Goal: Task Accomplishment & Management: Use online tool/utility

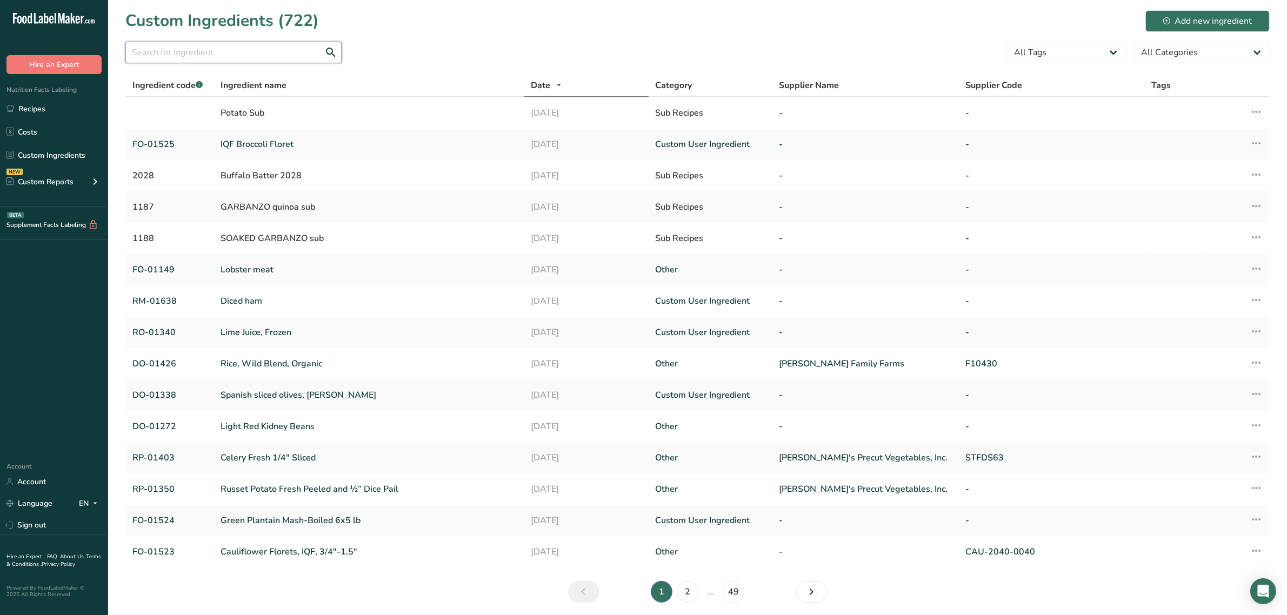
click at [270, 50] on input "text" at bounding box center [233, 53] width 216 height 22
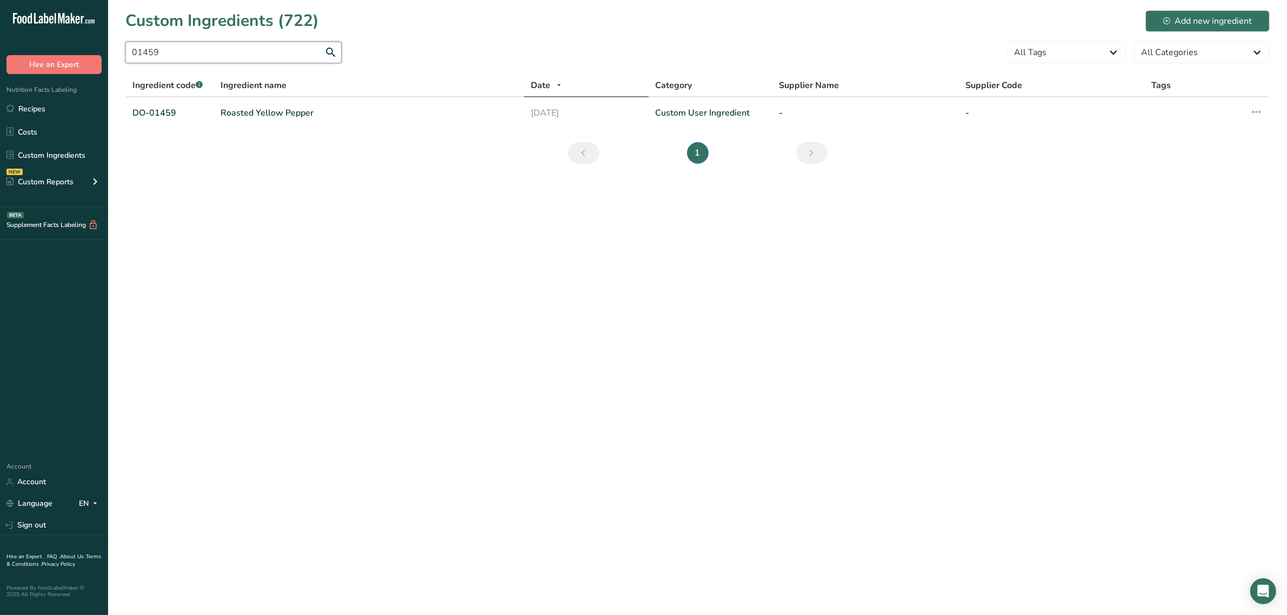
drag, startPoint x: 199, startPoint y: 57, endPoint x: 0, endPoint y: 50, distance: 199.1
click at [0, 55] on div ".a-20{fill:#fff;} Hire an Expert Nutrition Facts Labeling Recipes Costs Custom …" at bounding box center [643, 307] width 1287 height 615
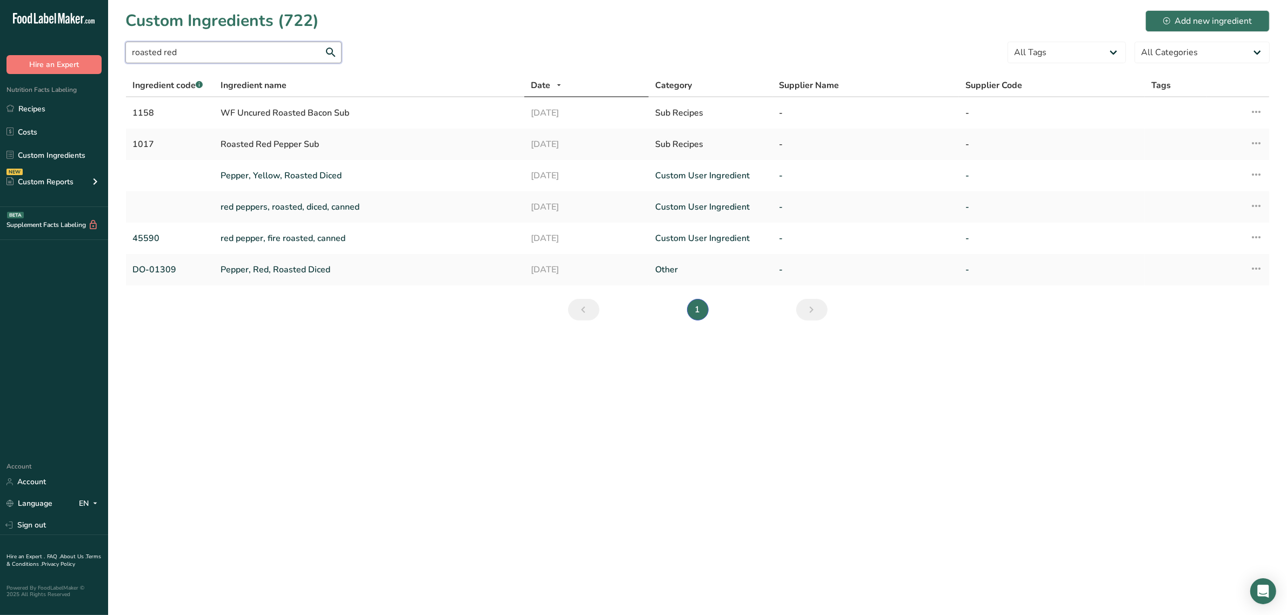
drag, startPoint x: 269, startPoint y: 57, endPoint x: 0, endPoint y: 31, distance: 270.5
click at [0, 70] on div ".a-20{fill:#fff;} Hire an Expert Nutrition Facts Labeling Recipes Costs Custom …" at bounding box center [643, 307] width 1287 height 615
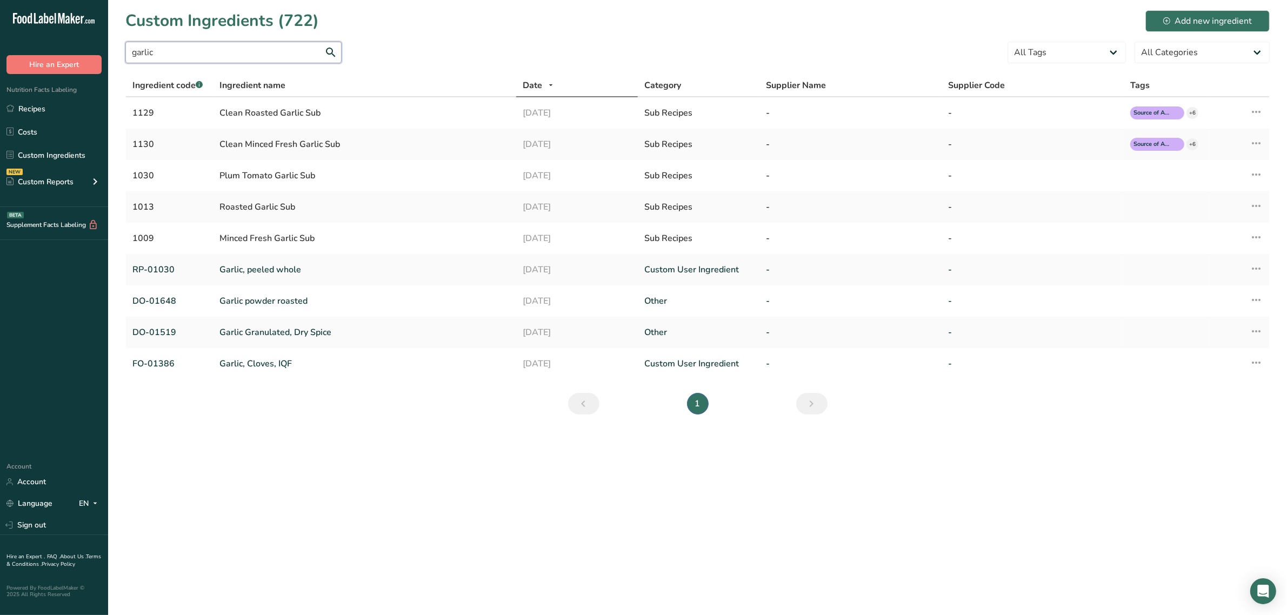
drag, startPoint x: 240, startPoint y: 46, endPoint x: 0, endPoint y: 52, distance: 239.6
click at [0, 47] on div ".a-20{fill:#fff;} Hire an Expert Nutrition Facts Labeling Recipes Costs Custom …" at bounding box center [643, 307] width 1287 height 615
paste input "DO-01519"
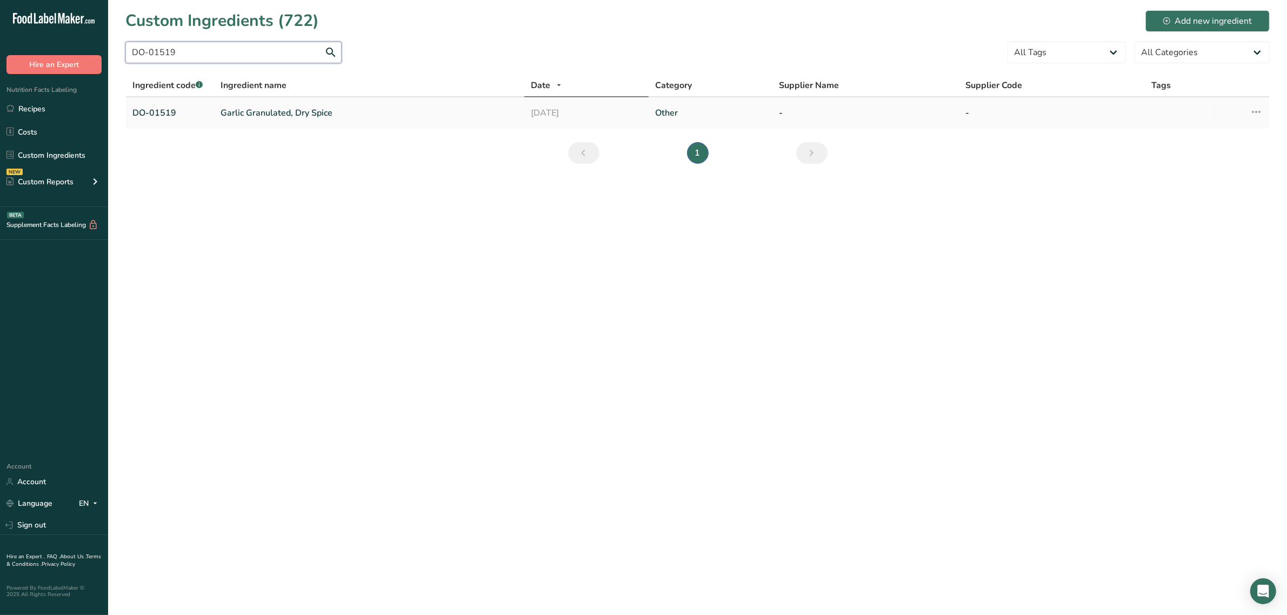
type input "DO-01519"
click at [238, 109] on link "Garlic Granulated, Dry Spice" at bounding box center [369, 113] width 297 height 13
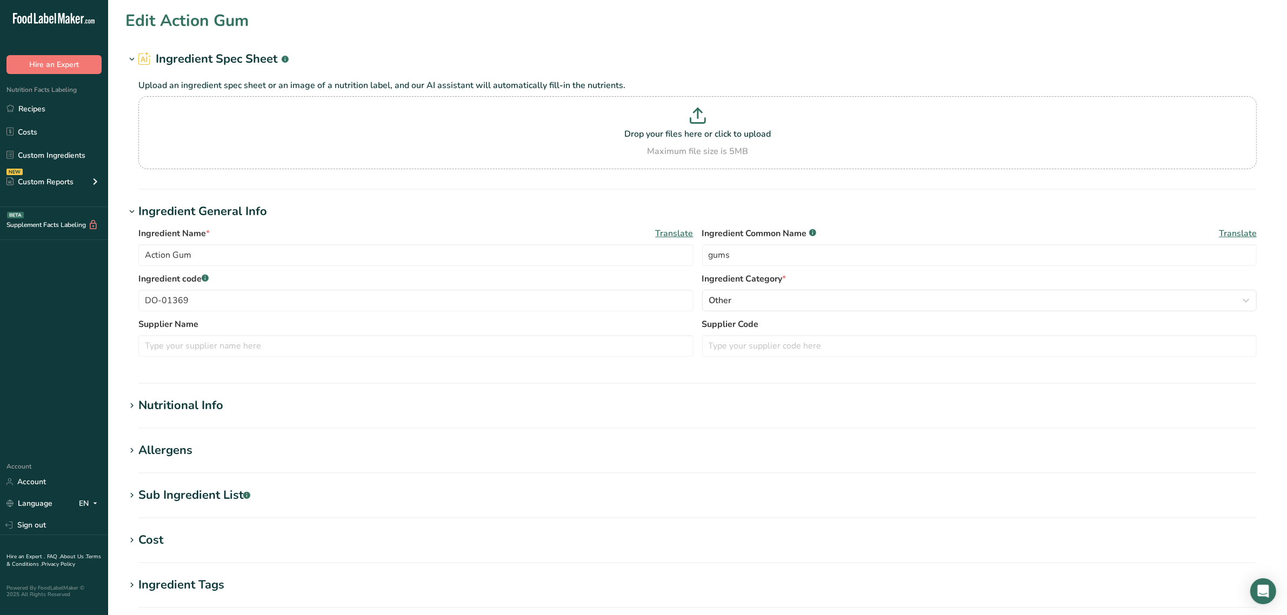
type input "Garlic Granulated, Dry Spice"
type input "garlic powder"
type input "DO-01519"
